Goal: Find specific page/section: Find specific page/section

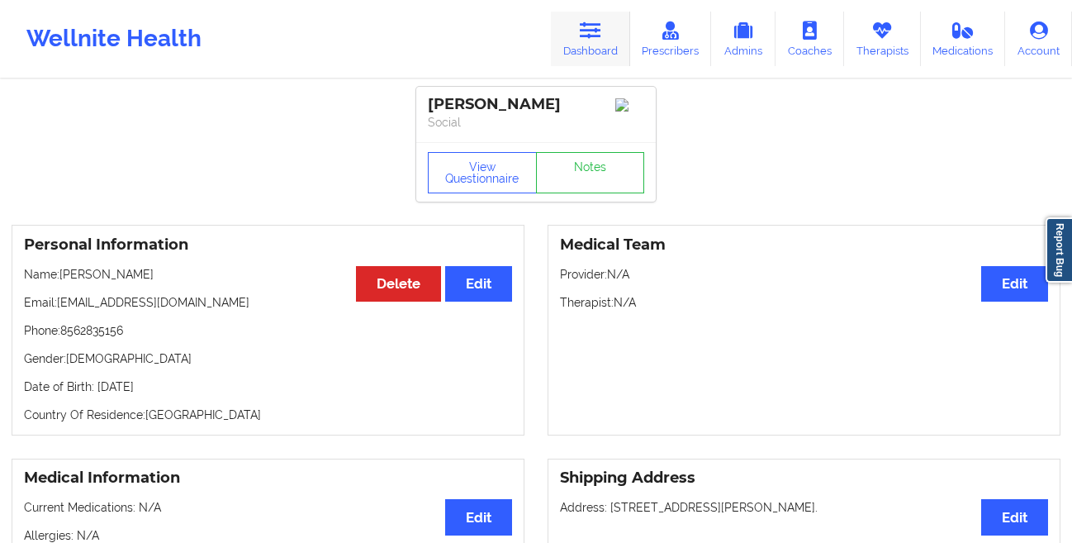
click at [596, 31] on icon at bounding box center [590, 30] width 21 height 18
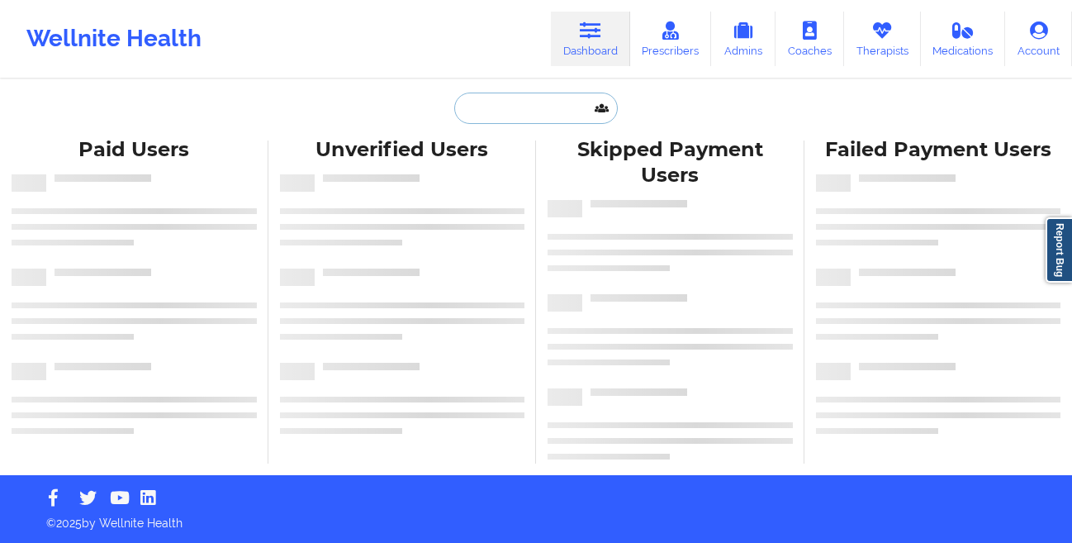
click at [505, 105] on input "text" at bounding box center [536, 108] width 164 height 31
paste input "[PERSON_NAME]"
type input "[PERSON_NAME]"
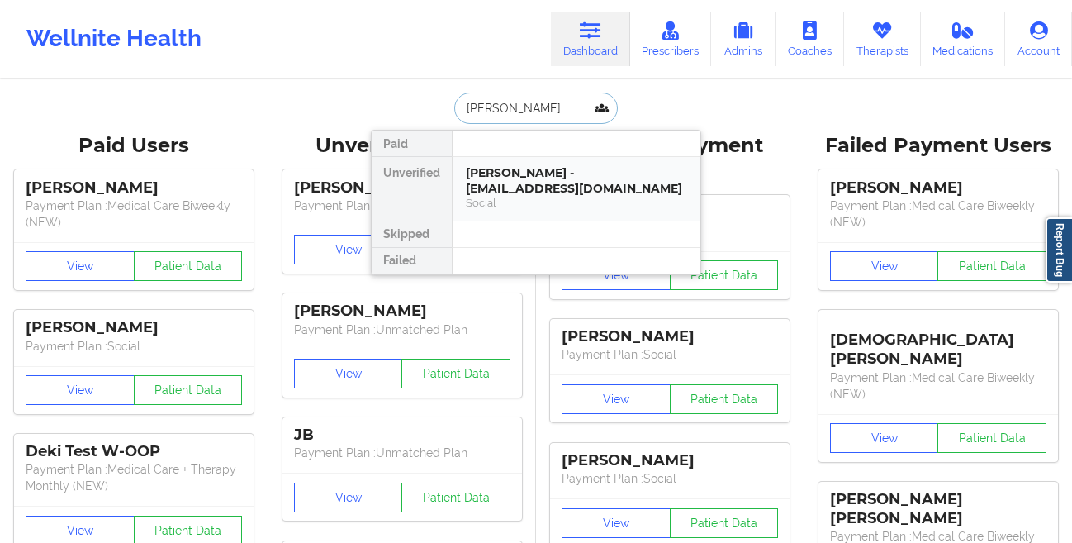
click at [481, 169] on div "[PERSON_NAME] - [EMAIL_ADDRESS][DOMAIN_NAME]" at bounding box center [576, 180] width 221 height 31
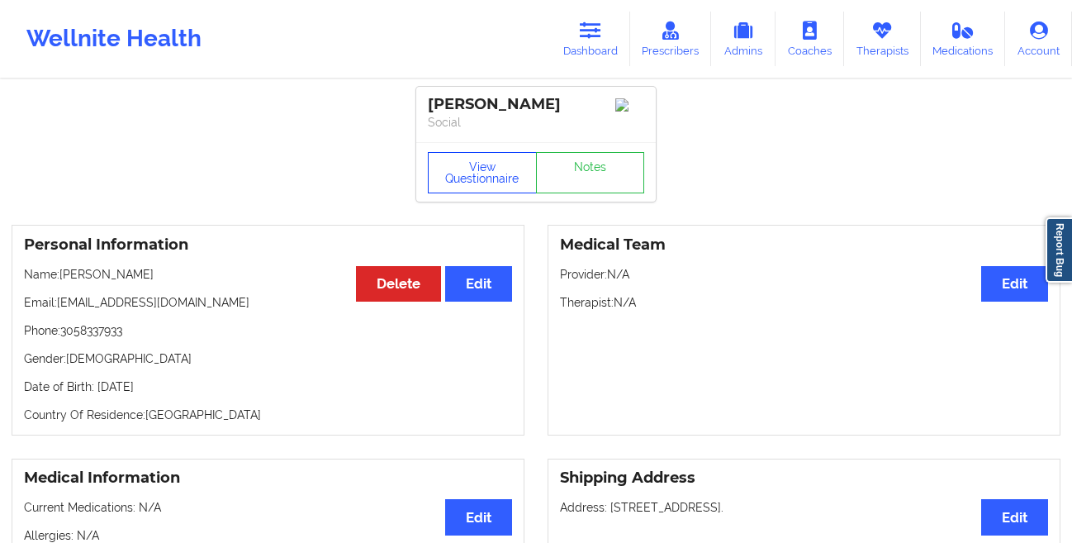
click at [468, 168] on button "View Questionnaire" at bounding box center [482, 172] width 109 height 41
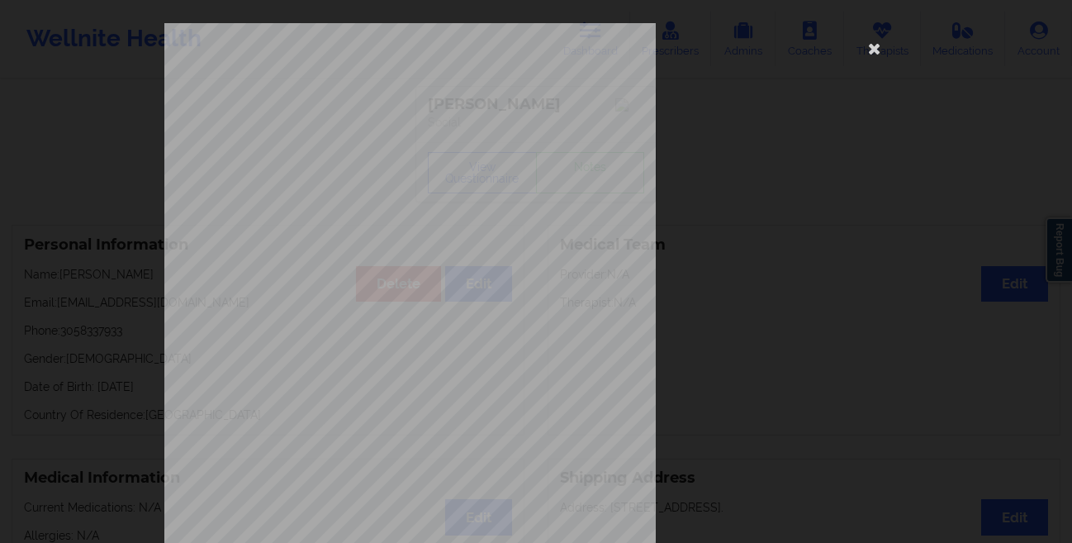
scroll to position [245, 0]
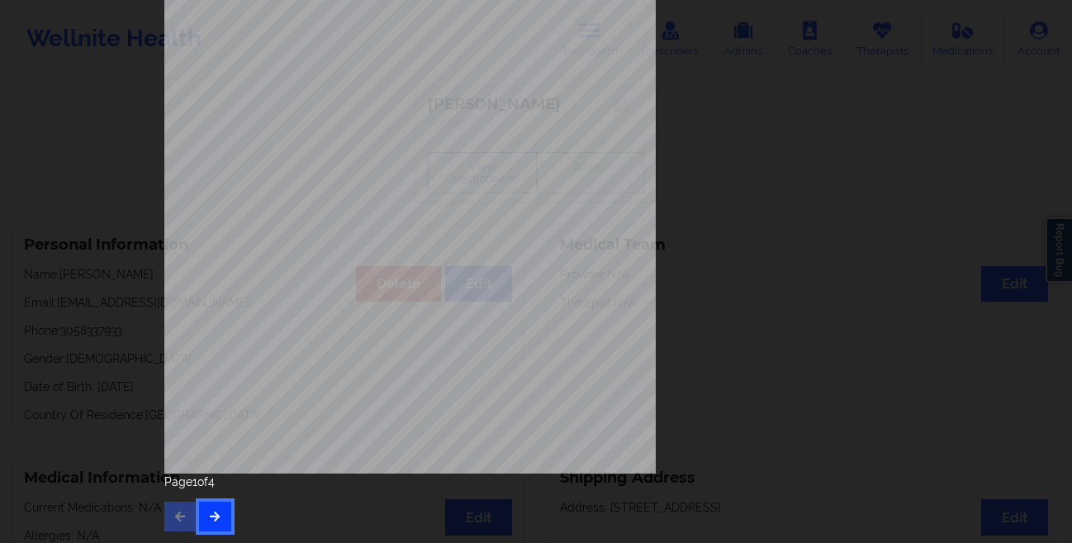
click at [202, 511] on button "button" at bounding box center [215, 516] width 32 height 30
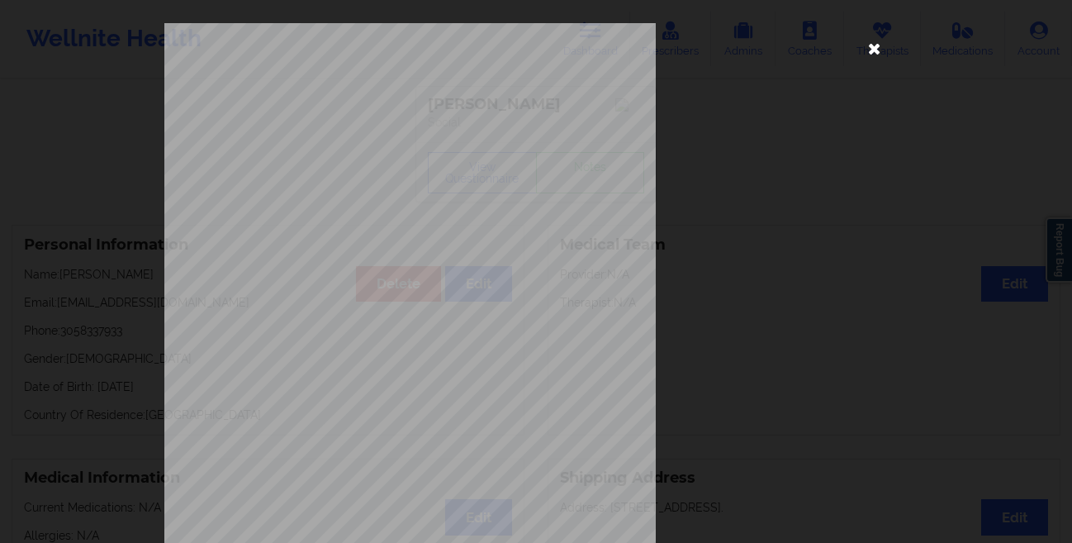
click at [876, 55] on icon at bounding box center [875, 48] width 26 height 26
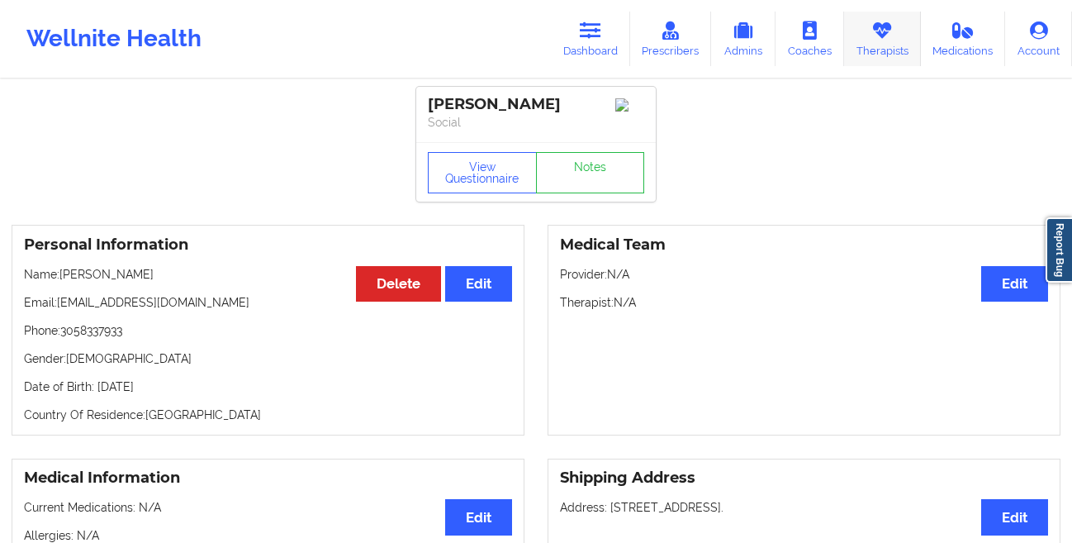
click at [878, 50] on link "Therapists" at bounding box center [882, 39] width 77 height 55
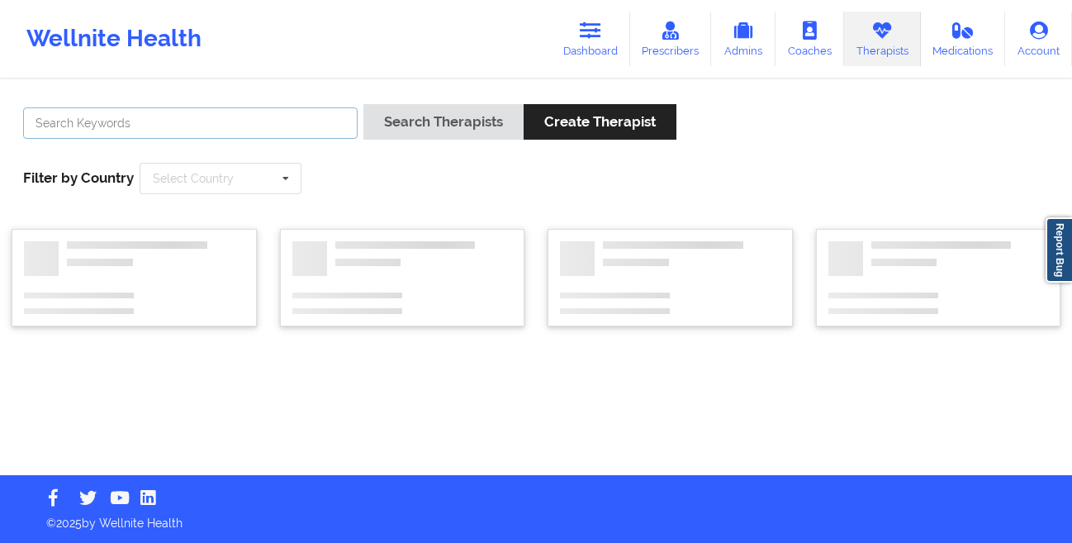
click at [268, 131] on input "text" at bounding box center [190, 122] width 335 height 31
click at [589, 38] on icon at bounding box center [590, 30] width 21 height 18
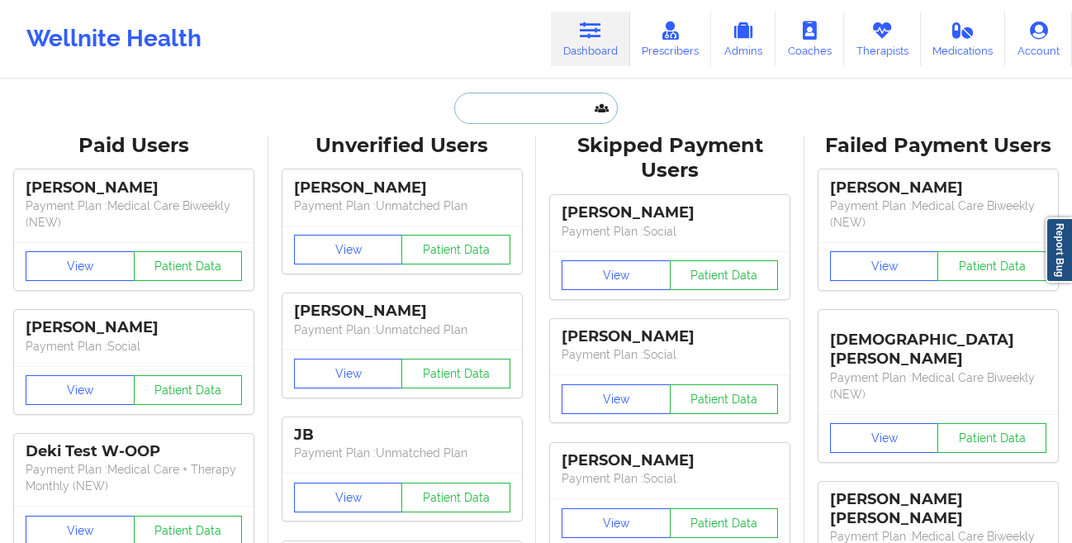
click at [531, 119] on input "text" at bounding box center [536, 108] width 164 height 31
paste input "[PERSON_NAME]"
type input "[PERSON_NAME]"
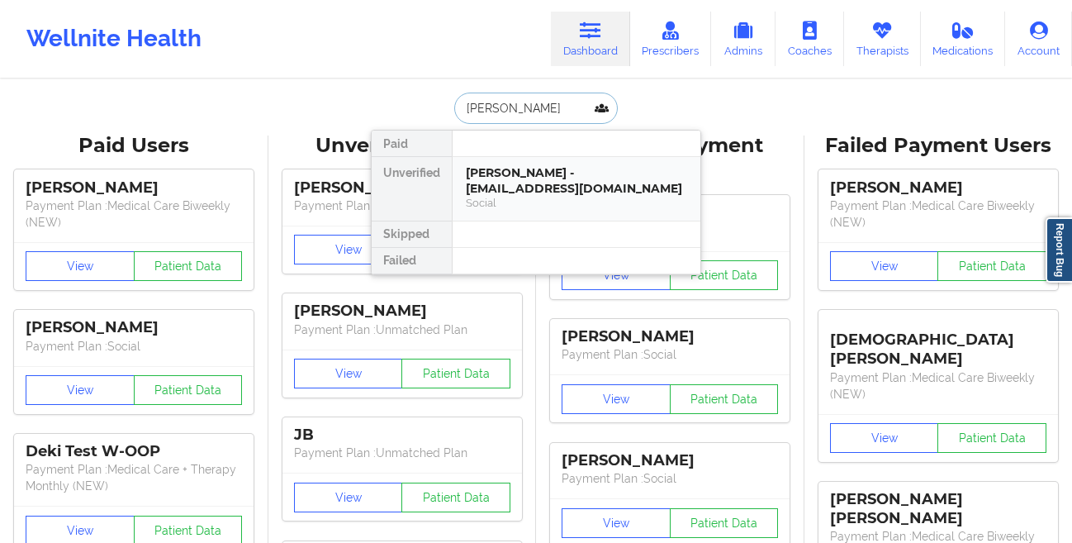
click at [524, 179] on div "[PERSON_NAME] - [EMAIL_ADDRESS][DOMAIN_NAME]" at bounding box center [576, 180] width 221 height 31
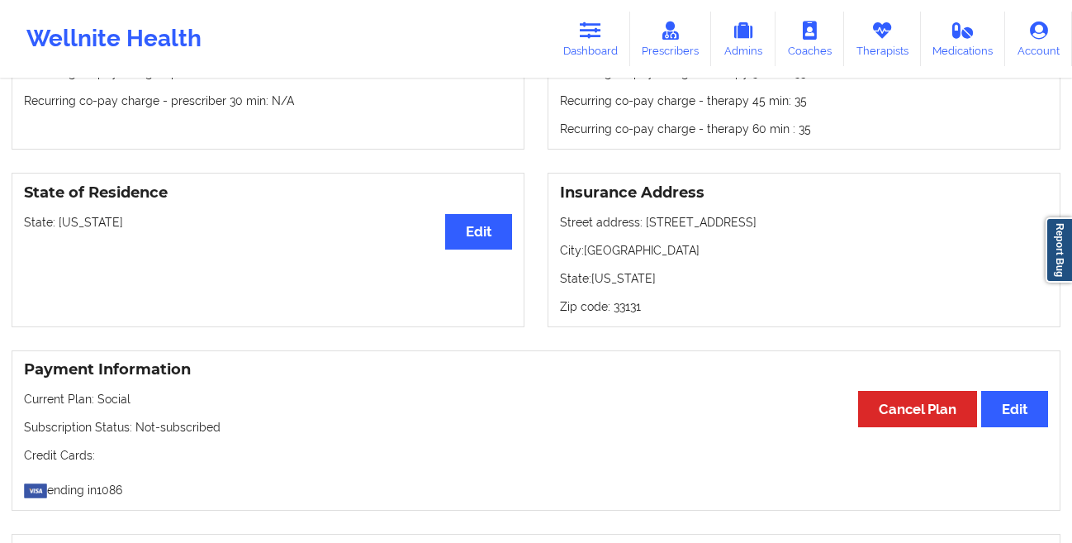
scroll to position [296, 0]
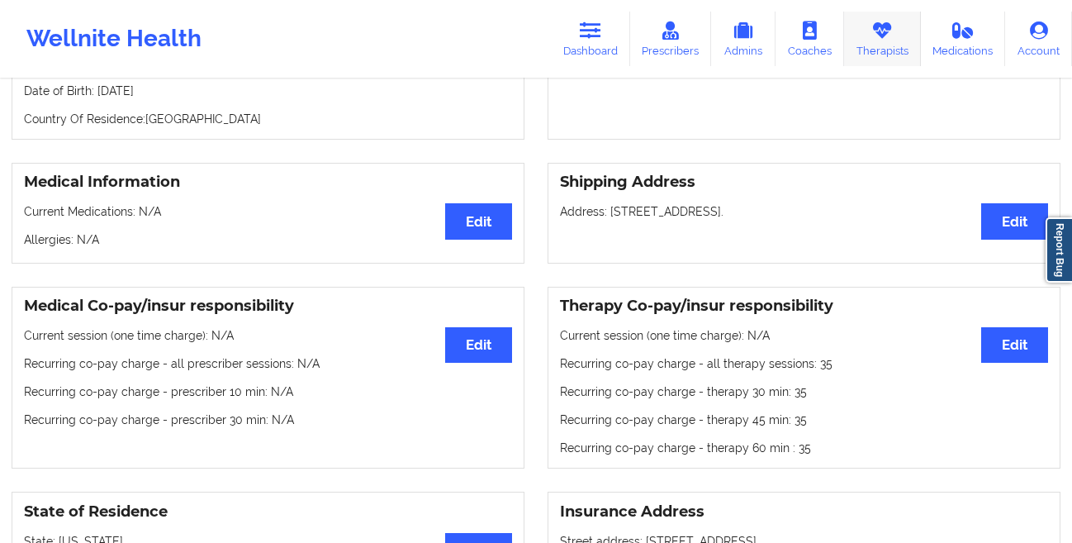
click at [867, 46] on link "Therapists" at bounding box center [882, 39] width 77 height 55
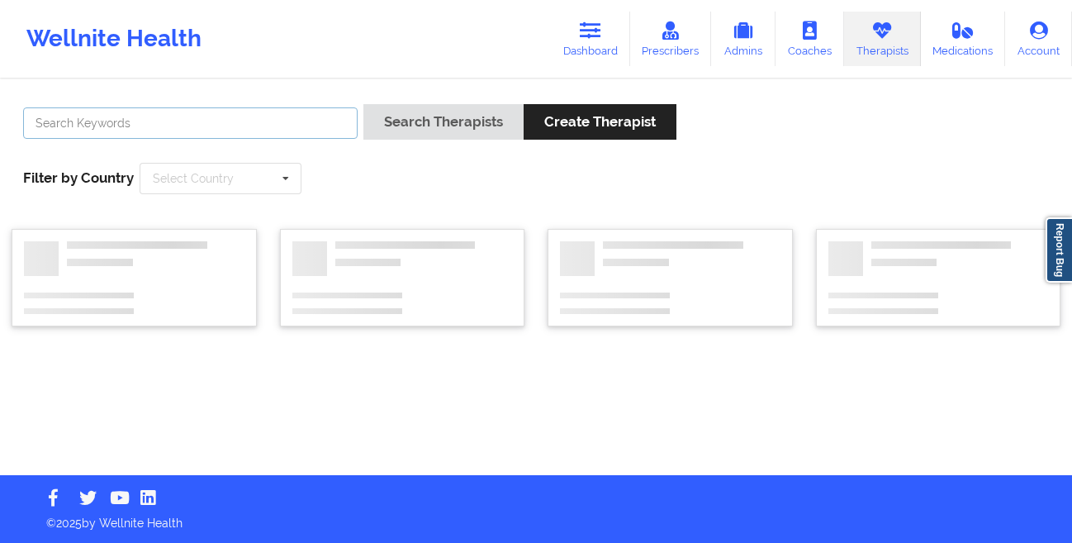
click at [321, 126] on input "text" at bounding box center [190, 122] width 335 height 31
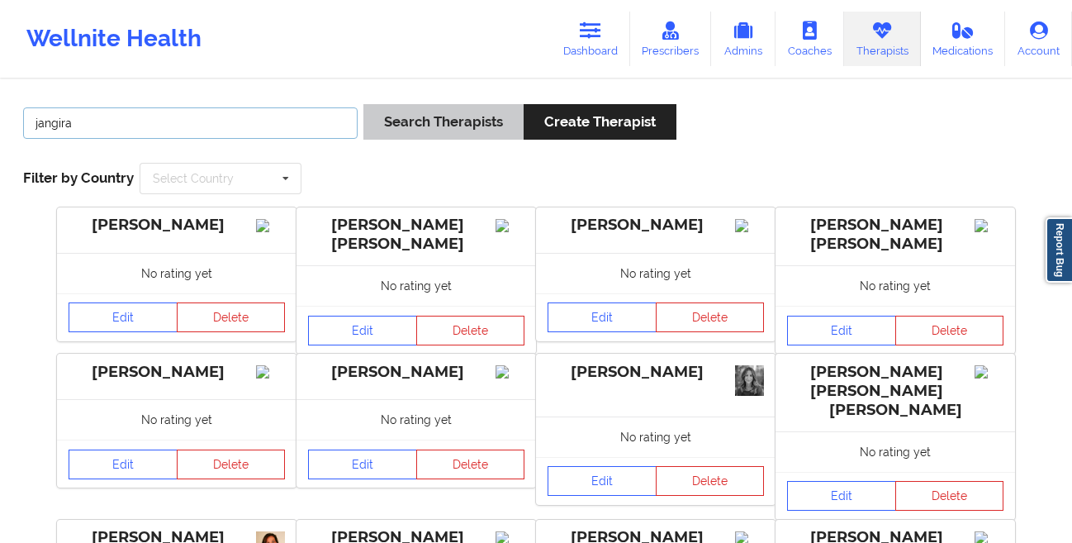
type input "jangira"
click at [453, 126] on button "Search Therapists" at bounding box center [443, 122] width 160 height 36
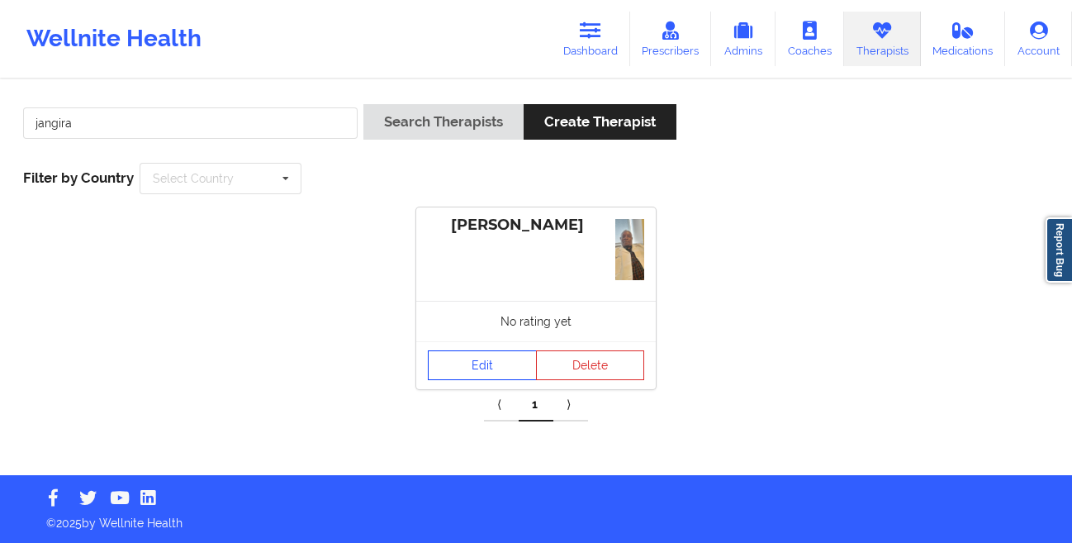
click at [476, 366] on link "Edit" at bounding box center [482, 365] width 109 height 30
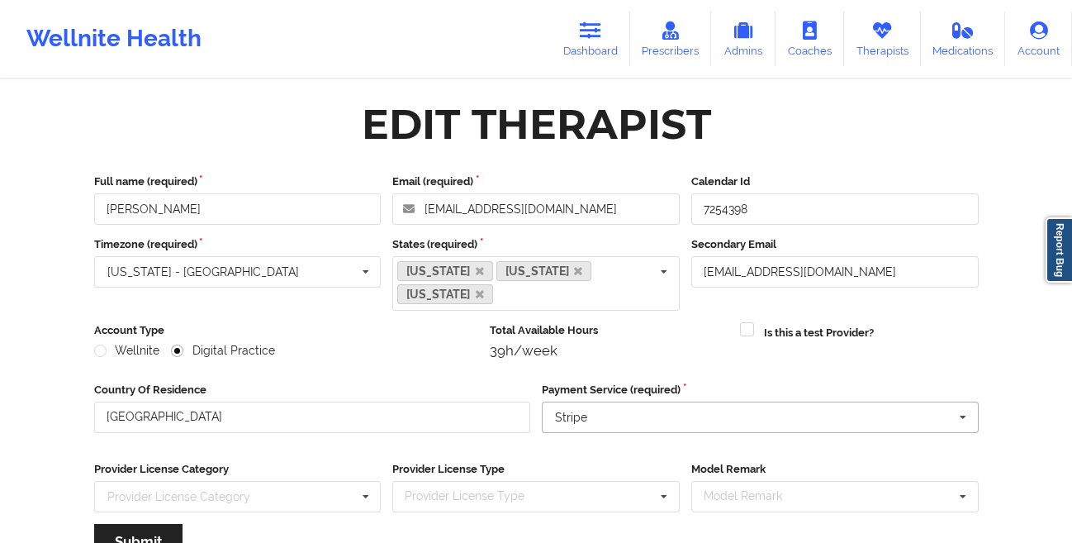
scroll to position [221, 0]
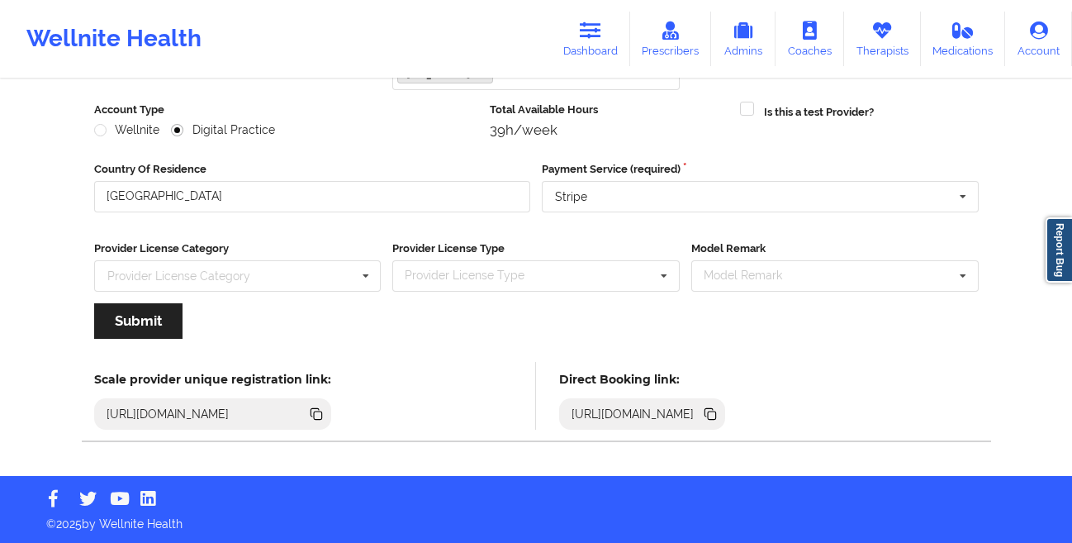
click at [716, 418] on icon at bounding box center [712, 415] width 8 height 8
